Goal: Check status: Check status

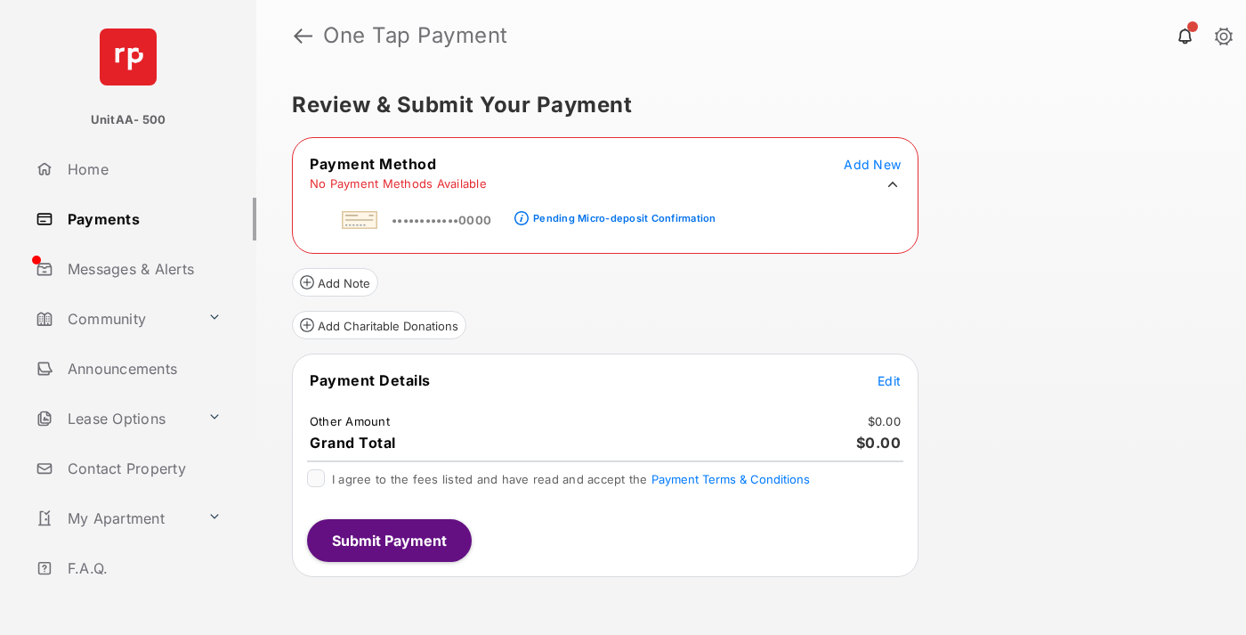
click at [621, 213] on div "Pending Micro-deposit Confirmation" at bounding box center [624, 218] width 182 height 12
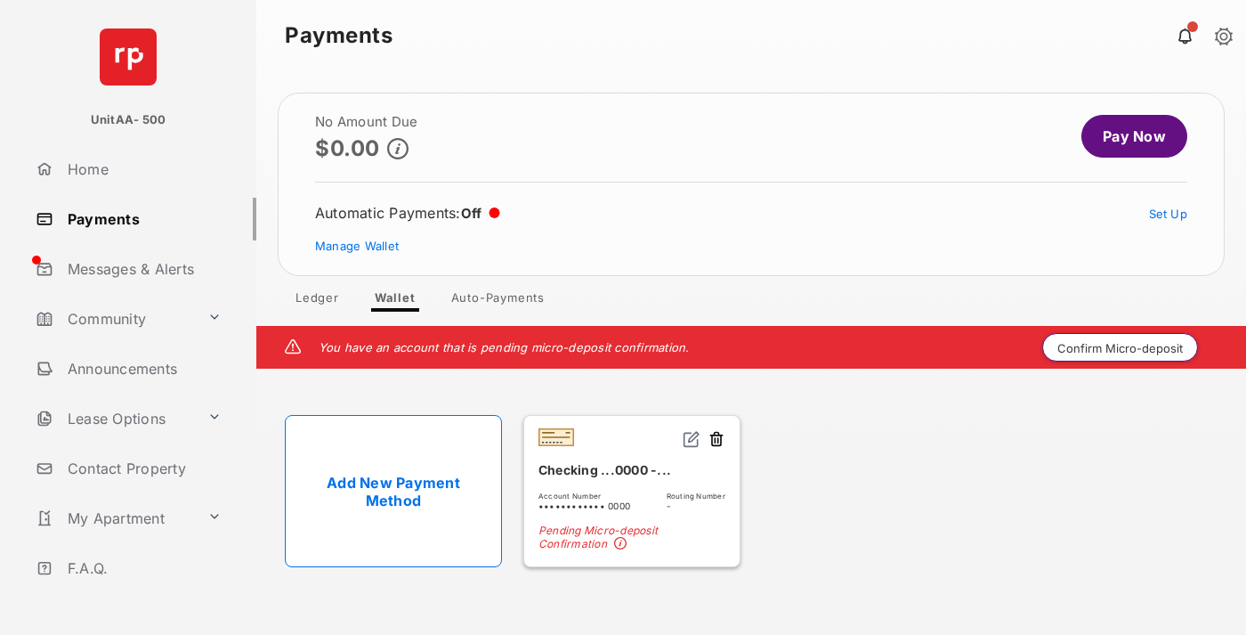
click at [1120, 347] on button "Confirm Micro-deposit" at bounding box center [1120, 347] width 156 height 28
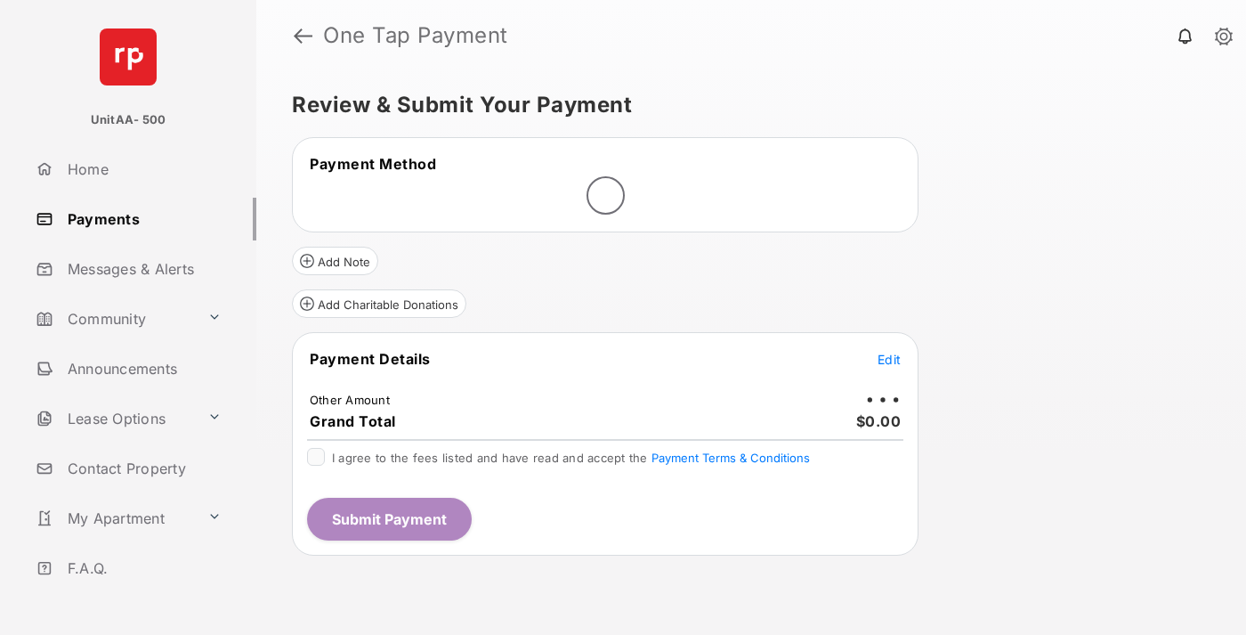
click at [889, 359] on span "Edit" at bounding box center [889, 359] width 23 height 15
